Goal: Information Seeking & Learning: Understand process/instructions

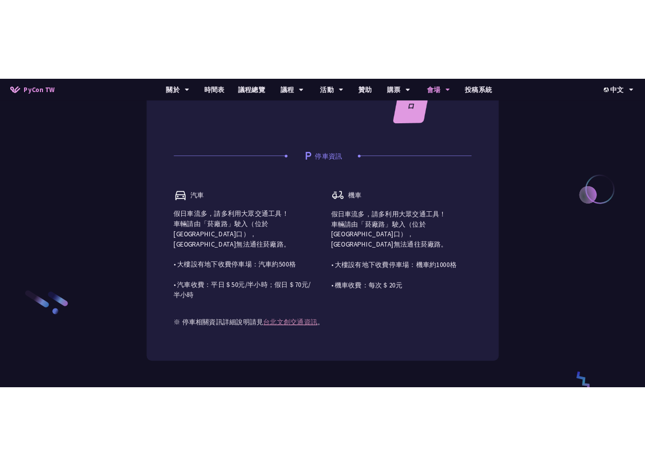
scroll to position [1075, 0]
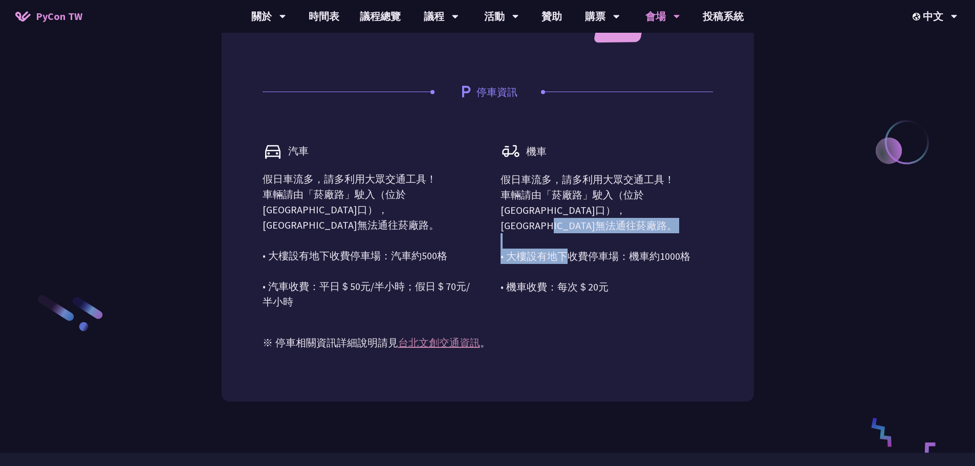
drag, startPoint x: 509, startPoint y: 225, endPoint x: 628, endPoint y: 281, distance: 131.4
click at [600, 268] on p "假日車流多，請多利用大眾交通工具！ 車輛請由「菸廠路」駛入（位於[GEOGRAPHIC_DATA]口），[GEOGRAPHIC_DATA]無法通往菸廠路。 •…" at bounding box center [606, 233] width 212 height 123
click at [649, 283] on p "假日車流多，請多利用大眾交通工具！ 車輛請由「菸廠路」駛入（位於[GEOGRAPHIC_DATA]口），[GEOGRAPHIC_DATA]無法通往菸廠路。 •…" at bounding box center [606, 233] width 212 height 123
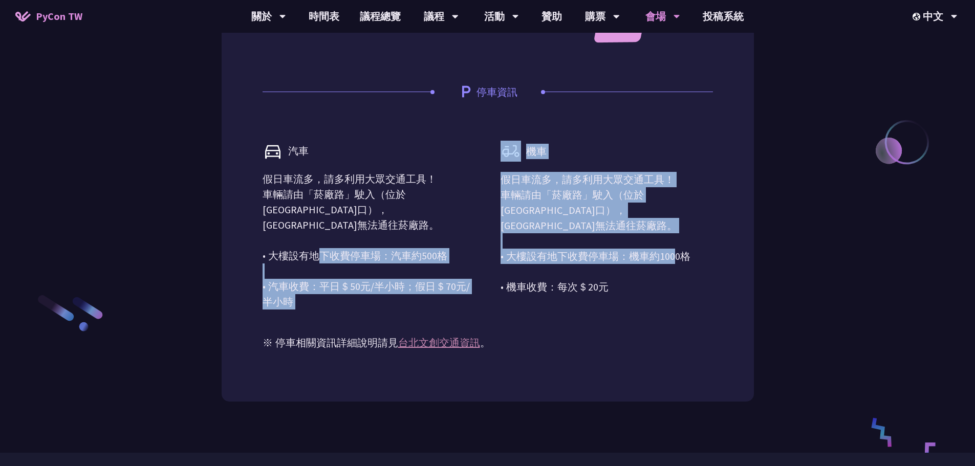
drag, startPoint x: 591, startPoint y: 296, endPoint x: 480, endPoint y: 272, distance: 113.6
click at [480, 272] on div "汽車 假日車流多，請多利用大眾交通工具！ 車輛請由「菸廠路」駛入（位於[GEOGRAPHIC_DATA]口），[GEOGRAPHIC_DATA]無法通往菸廠路…" at bounding box center [488, 217] width 450 height 184
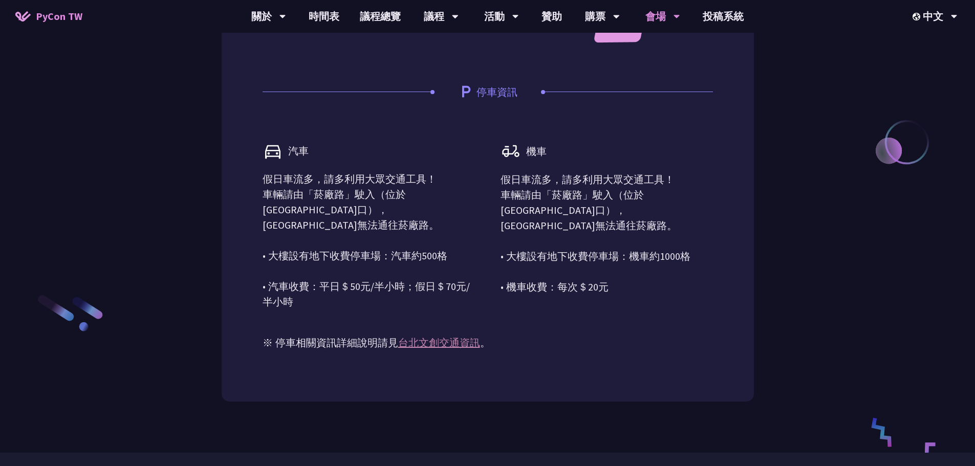
click at [642, 310] on div "機車 假日車流多，請多利用大眾交通工具！ 車輛請由「菸廠路」駛入（位於[GEOGRAPHIC_DATA]口），[GEOGRAPHIC_DATA]無法通往菸廠路…" at bounding box center [606, 217] width 212 height 184
click at [672, 310] on div "機車 假日車流多，請多利用大眾交通工具！ 車輛請由「菸廠路」駛入（位於[GEOGRAPHIC_DATA]口），[GEOGRAPHIC_DATA]無法通往菸廠路…" at bounding box center [606, 217] width 212 height 184
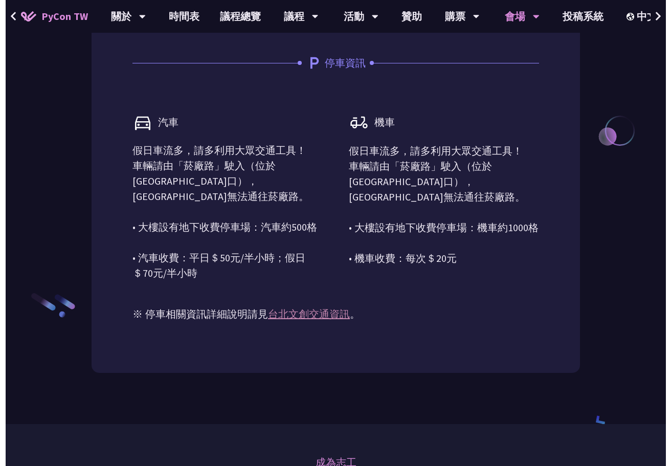
scroll to position [1083, 0]
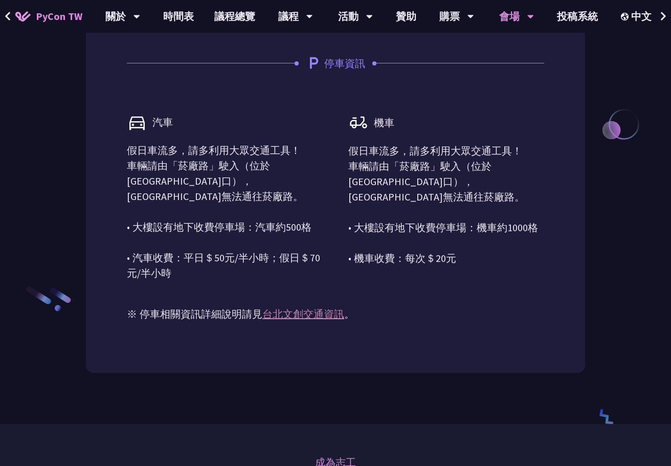
click at [659, 23] on button at bounding box center [663, 16] width 15 height 33
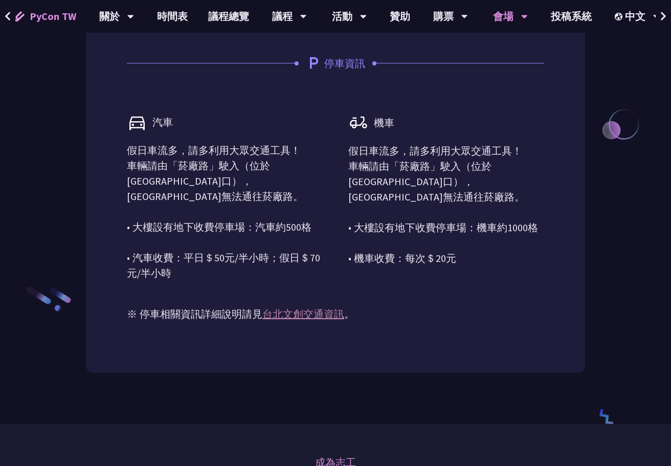
click at [6, 19] on icon at bounding box center [8, 16] width 7 height 10
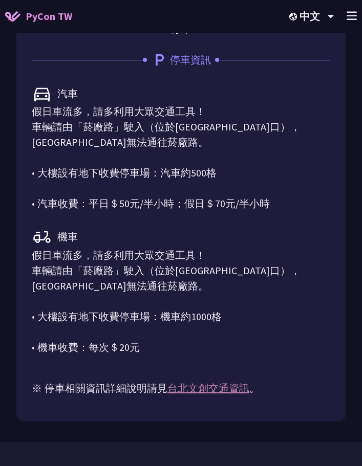
scroll to position [1198, 0]
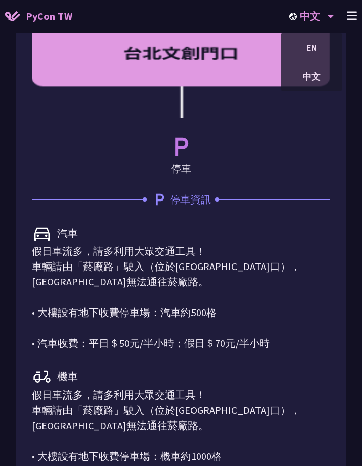
click at [311, 11] on div "中文" at bounding box center [311, 16] width 45 height 33
click at [343, 115] on div "開車 導航至 [GEOGRAPHIC_DATA]創 停車 停車資訊 汽車 假日車流多，請多利用大眾交通工具！ 車輛請由「菸廠路」駛入（位於[GEOGRAPHI…" at bounding box center [180, 219] width 329 height 686
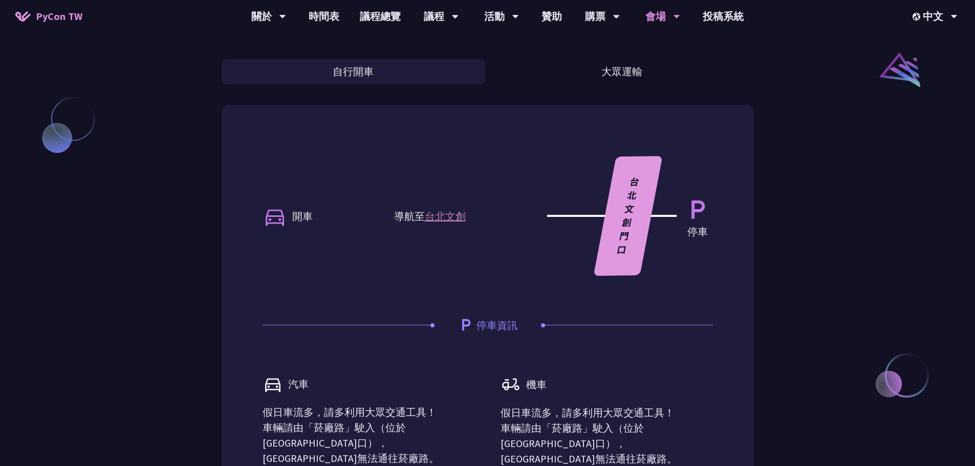
scroll to position [824, 0]
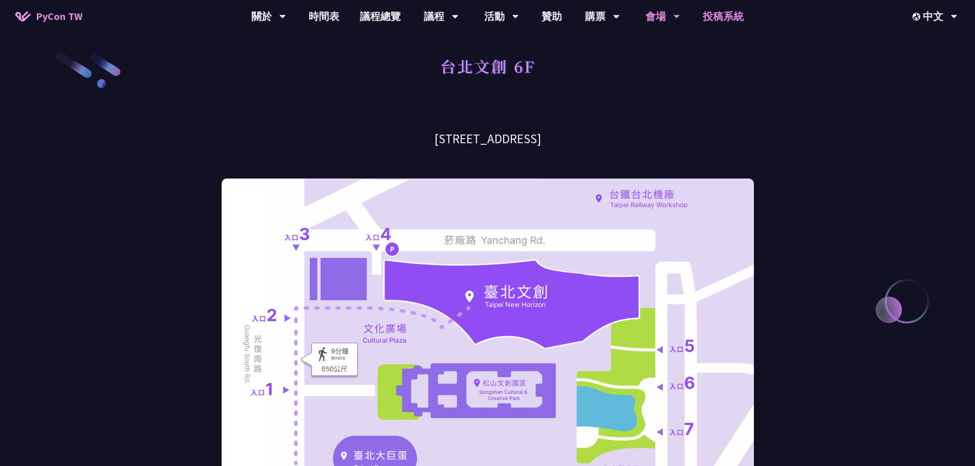
scroll to position [0, 0]
